Goal: Answer question/provide support

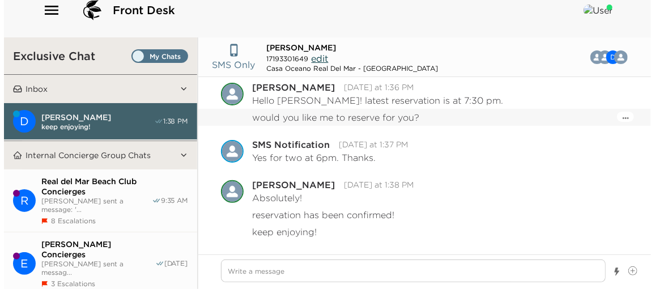
scroll to position [951, 0]
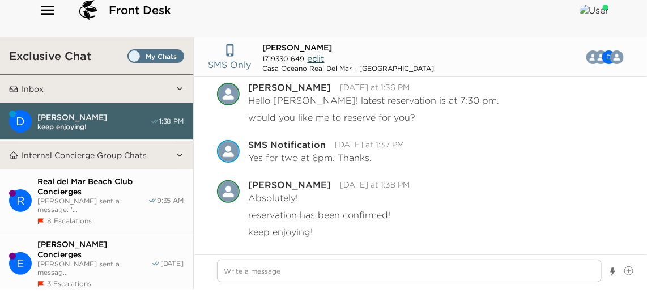
type textarea "x"
click at [56, 13] on icon "button" at bounding box center [48, 10] width 18 height 18
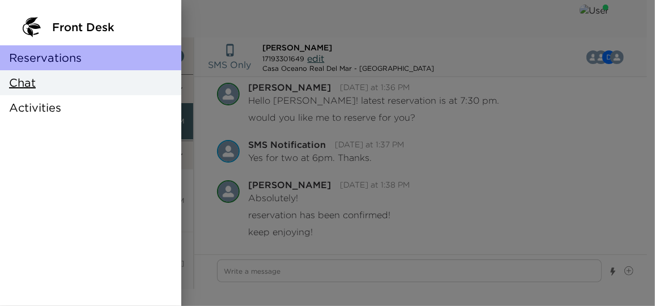
click at [83, 56] on div "Reservations" at bounding box center [90, 57] width 181 height 25
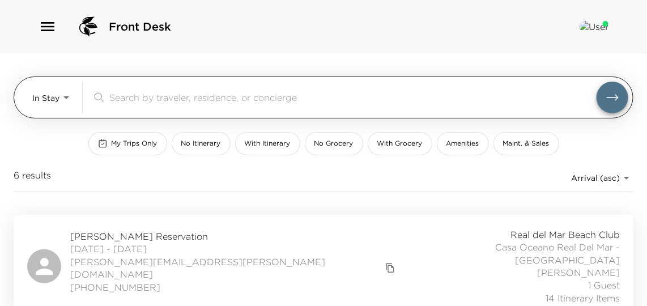
scroll to position [103, 0]
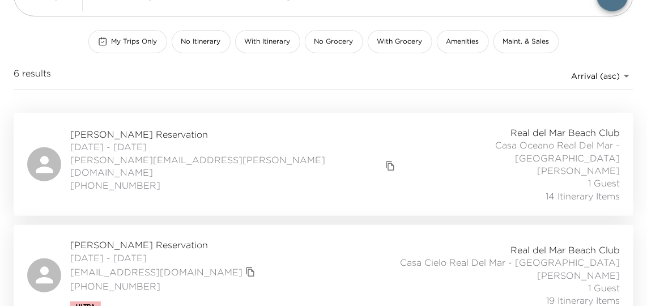
click at [282, 126] on div "[PERSON_NAME] Reservation [DATE] - [DATE] [PERSON_NAME][EMAIL_ADDRESS][PERSON_N…" at bounding box center [323, 164] width 593 height 76
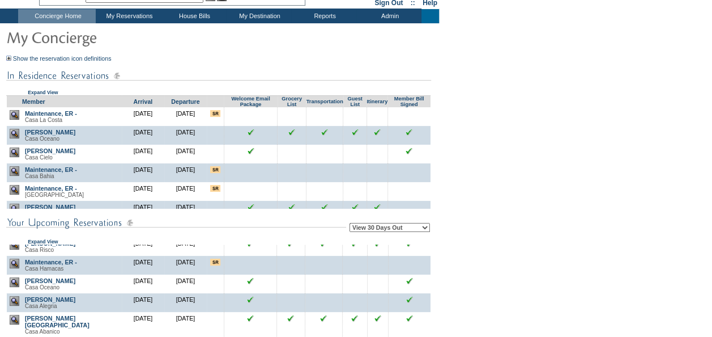
click at [16, 134] on img at bounding box center [15, 134] width 10 height 10
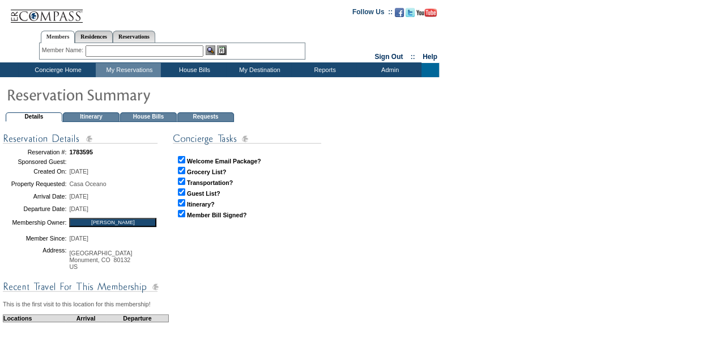
click at [162, 114] on td "House Bills" at bounding box center [148, 117] width 57 height 10
